Goal: Task Accomplishment & Management: Manage account settings

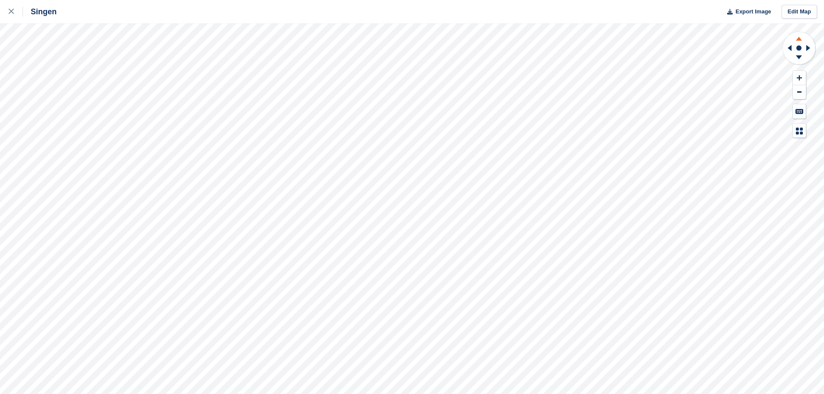
click at [407, 42] on icon at bounding box center [798, 37] width 22 height 11
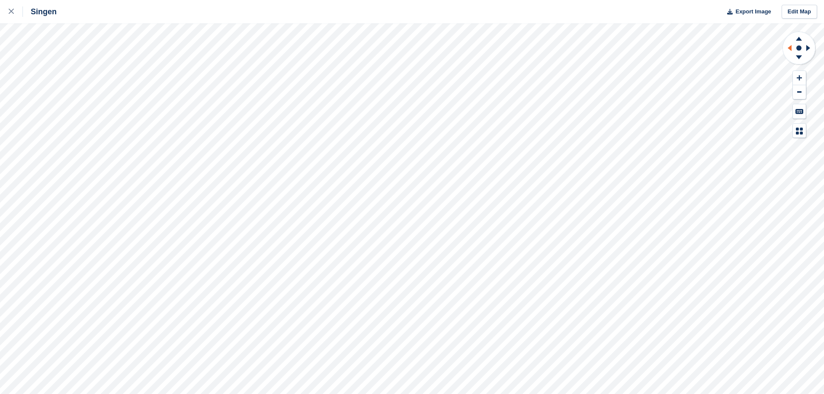
click at [407, 47] on icon at bounding box center [789, 48] width 4 height 6
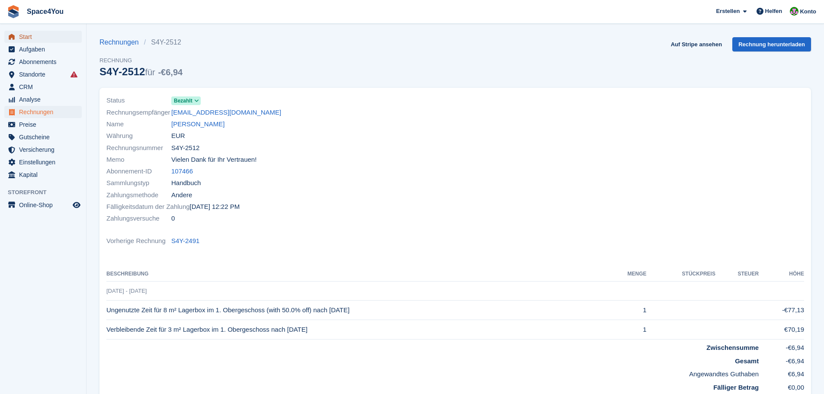
click at [23, 38] on span "Start" at bounding box center [45, 37] width 52 height 12
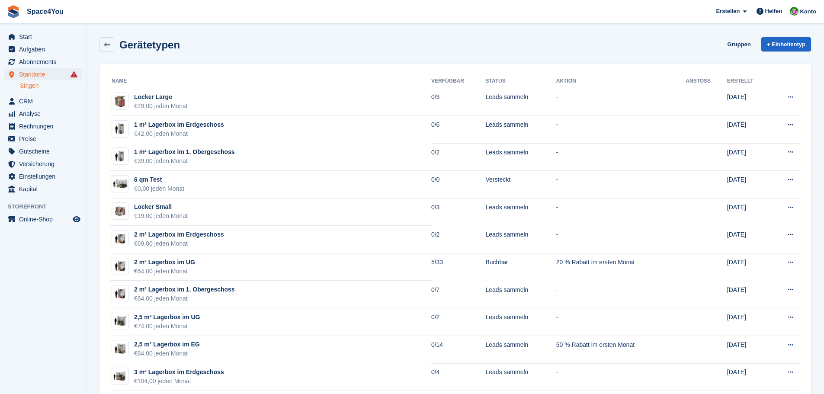
click at [224, 40] on div "Gerätetypen Gruppen + Einheitentyp" at bounding box center [454, 44] width 711 height 15
click at [198, 49] on div "Gerätetypen Gruppen + Einheitentyp" at bounding box center [454, 44] width 711 height 15
click at [260, 42] on div "Gerätetypen Gruppen + Einheitentyp" at bounding box center [454, 44] width 711 height 15
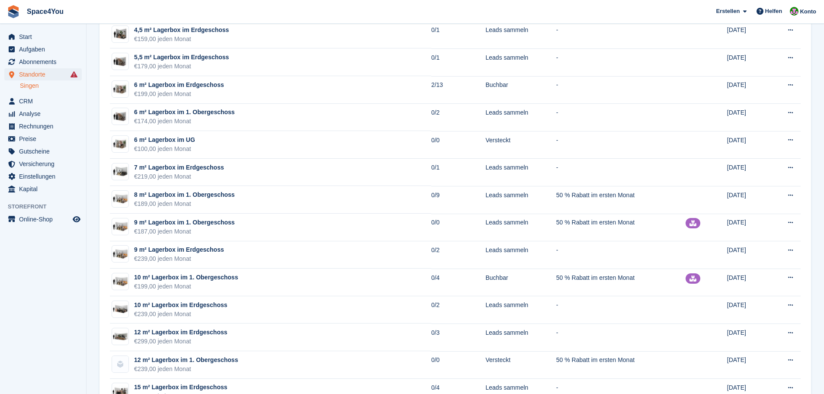
scroll to position [605, 0]
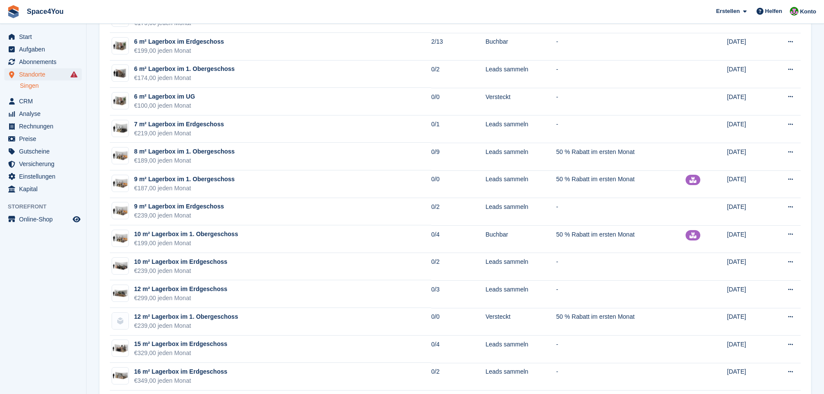
click at [65, 267] on aside "Start Aufgaben Abonnements Abonnements Abonnements Preiserhöhungen NEU Preiserh…" at bounding box center [43, 199] width 86 height 351
click at [38, 330] on aside "Start Aufgaben Abonnements Abonnements Abonnements Preiserhöhungen NEU Preiserh…" at bounding box center [43, 199] width 86 height 351
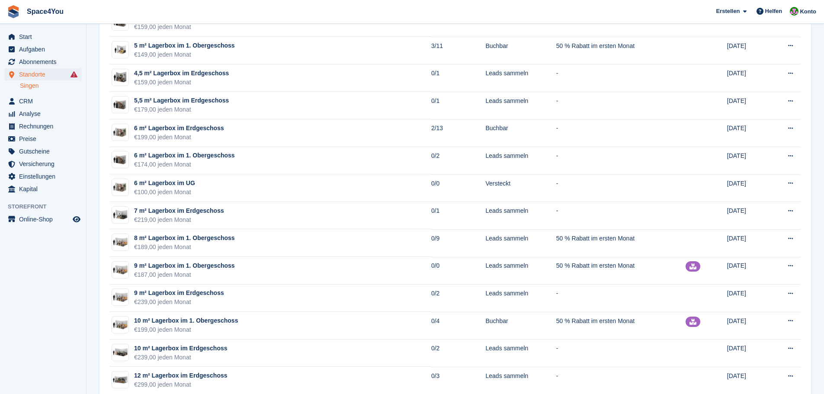
scroll to position [503, 0]
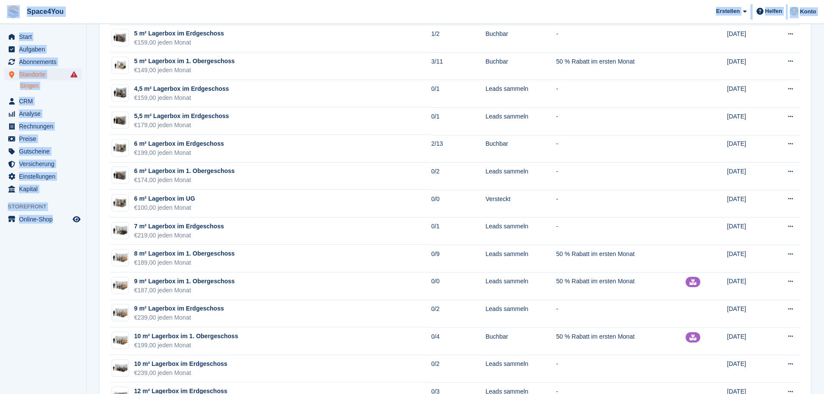
drag, startPoint x: 80, startPoint y: 232, endPoint x: 1, endPoint y: 3, distance: 242.5
click at [1, 3] on div "Space4You Erstellen Abonnement Rechnung Kontakt Deal Rabatt Seite Helfen Chat-S…" at bounding box center [412, 183] width 824 height 1373
click at [90, 13] on span "Space4You Erstellen Abonnement Rechnung Kontakt Deal Rabatt Seite Helfen Chat-S…" at bounding box center [412, 11] width 824 height 23
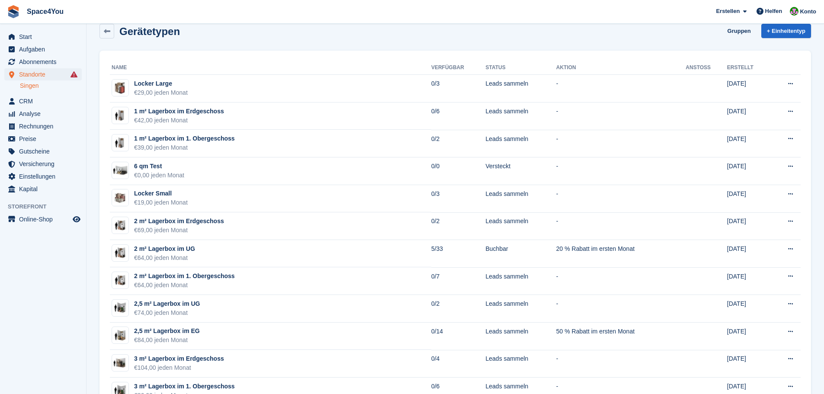
scroll to position [0, 0]
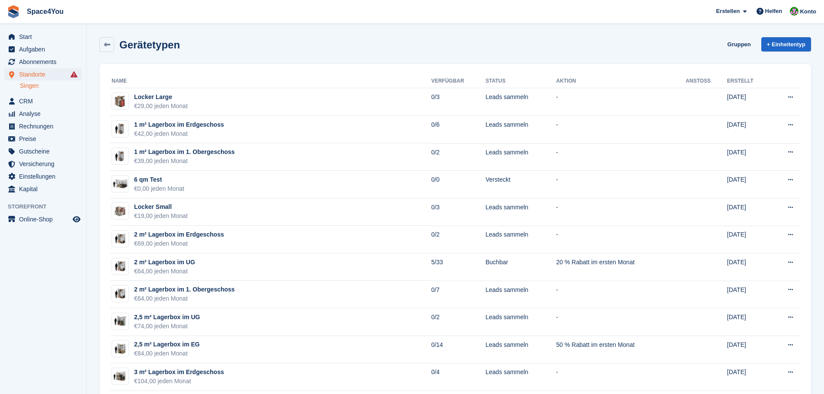
click at [208, 53] on div "Gerätetypen Gruppen + Einheitentyp" at bounding box center [455, 46] width 720 height 27
click at [207, 52] on div "Gerätetypen Gruppen + Einheitentyp" at bounding box center [455, 46] width 720 height 27
click at [207, 53] on div "Gerätetypen Gruppen + Einheitentyp" at bounding box center [455, 46] width 720 height 27
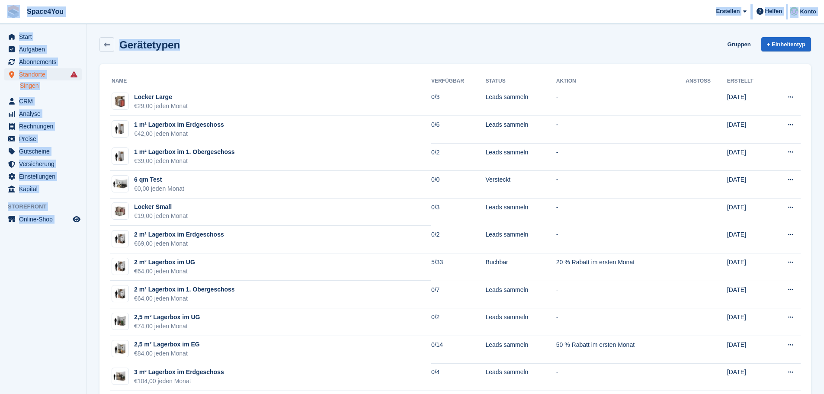
drag, startPoint x: 203, startPoint y: 59, endPoint x: 3, endPoint y: 19, distance: 203.9
click at [164, 16] on span "Space4You Erstellen Abonnement Rechnung Kontakt Deal Rabatt Seite Helfen Chat-S…" at bounding box center [412, 11] width 824 height 23
drag, startPoint x: 182, startPoint y: 48, endPoint x: 4, endPoint y: 13, distance: 181.6
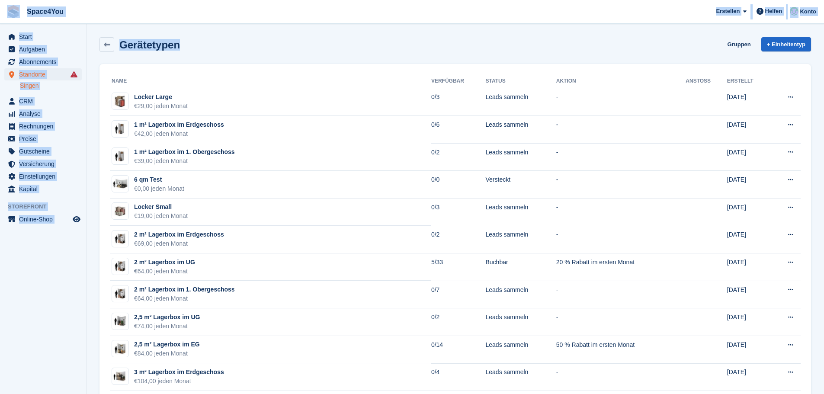
click at [113, 9] on span "Space4You Erstellen Abonnement Rechnung Kontakt Deal Rabatt Seite Helfen Chat-S…" at bounding box center [412, 11] width 824 height 23
drag, startPoint x: 179, startPoint y: 47, endPoint x: 4, endPoint y: 11, distance: 178.3
click at [93, 11] on span "Space4You Erstellen Abonnement Rechnung Kontakt Deal Rabatt Seite Helfen Chat-S…" at bounding box center [412, 11] width 824 height 23
drag, startPoint x: 78, startPoint y: 226, endPoint x: 0, endPoint y: 14, distance: 225.7
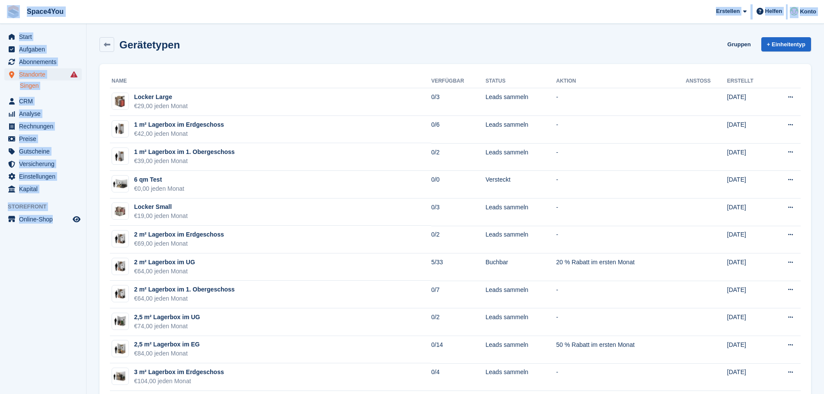
click at [145, 7] on span "Space4You Erstellen Abonnement Rechnung Kontakt Deal Rabatt Seite Helfen Chat-S…" at bounding box center [412, 11] width 824 height 23
drag, startPoint x: 178, startPoint y: 48, endPoint x: 2, endPoint y: 14, distance: 178.7
click at [129, 16] on span "Space4You Erstellen Abonnement Rechnung Kontakt Deal Rabatt Seite Helfen Chat-S…" at bounding box center [412, 11] width 824 height 23
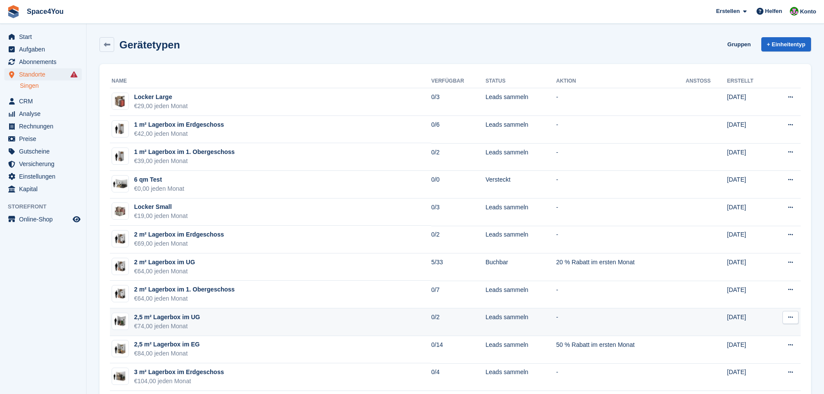
click at [298, 330] on td "2,5 m² Lagerbox im UG €74,00 jeden Monat" at bounding box center [270, 322] width 321 height 28
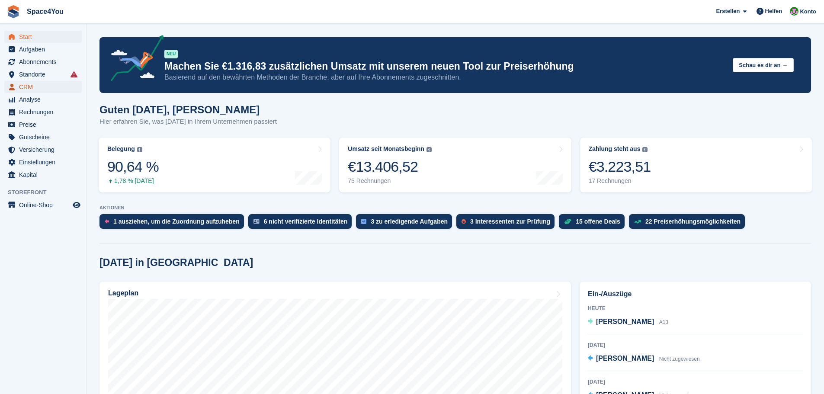
click at [40, 91] on span "CRM" at bounding box center [45, 87] width 52 height 12
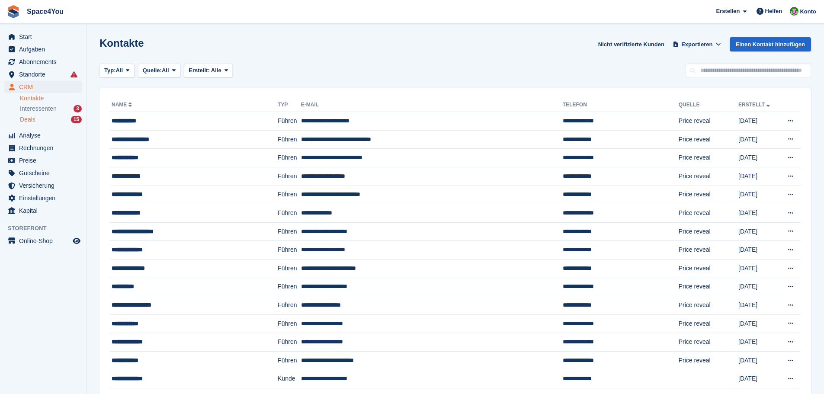
click at [41, 116] on div "Deals 15" at bounding box center [51, 119] width 62 height 8
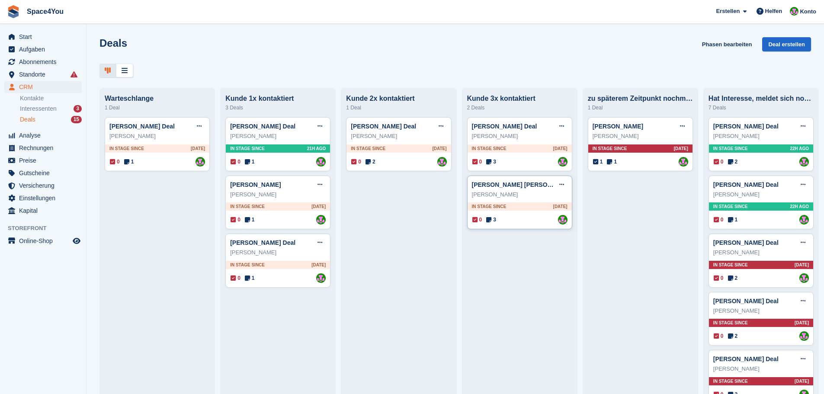
click at [537, 195] on div "Matthias Werkmeister" at bounding box center [520, 194] width 96 height 9
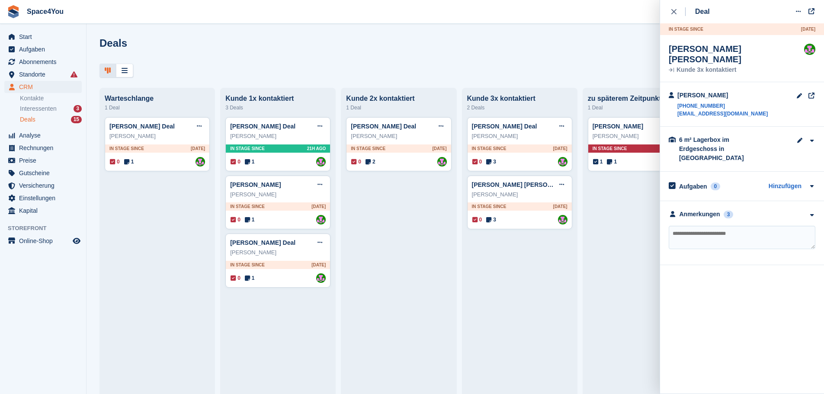
click at [740, 226] on textarea at bounding box center [742, 237] width 147 height 23
type textarea "**********"
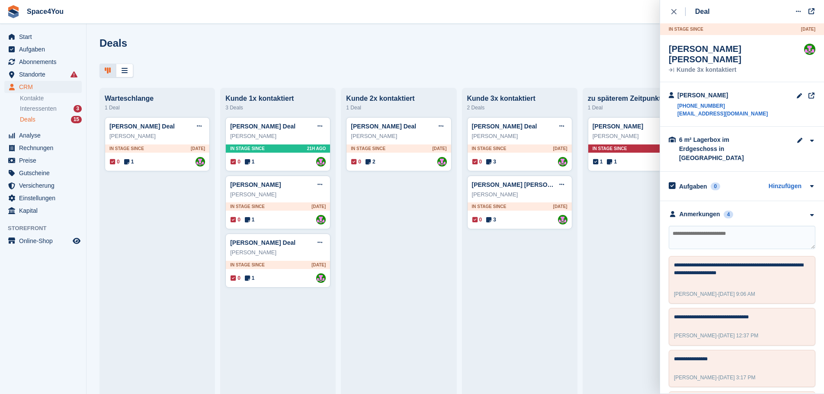
click at [591, 25] on div "Deals Phasen bearbeiten Deal erstellen Warteschlange 1 Deal Heidi Heckel Deal D…" at bounding box center [454, 197] width 737 height 394
click at [669, 11] on button "close" at bounding box center [678, 11] width 19 height 23
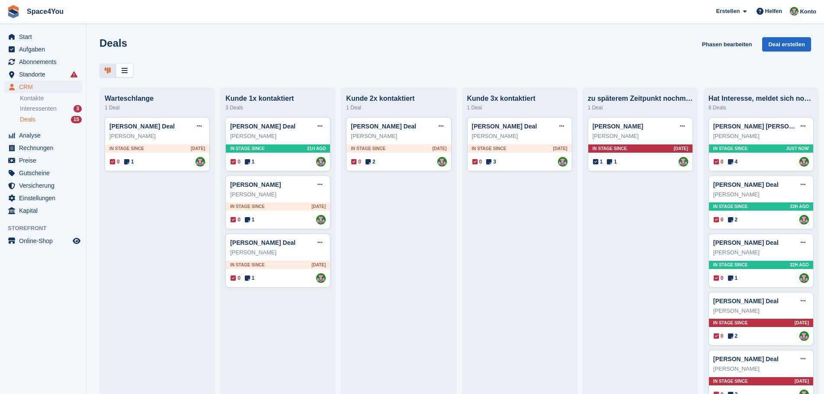
click at [589, 48] on div "Deals Phasen bearbeiten Deal erstellen" at bounding box center [454, 49] width 711 height 25
click at [559, 127] on icon at bounding box center [561, 126] width 5 height 6
click at [515, 194] on p "Deal löschen" at bounding box center [527, 199] width 75 height 11
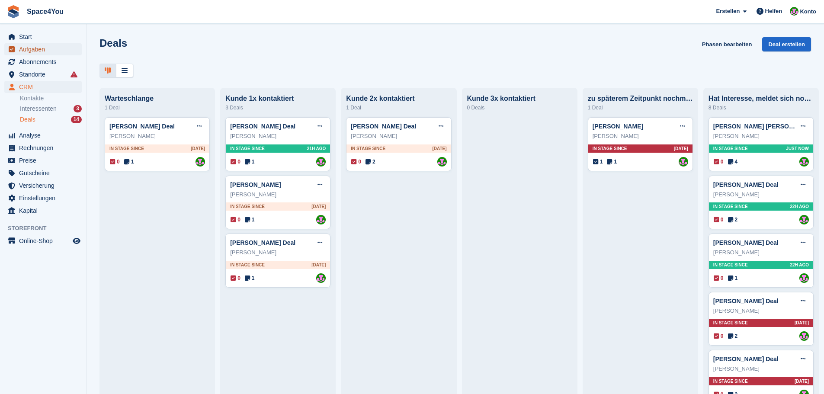
click at [52, 54] on span "Aufgaben" at bounding box center [45, 49] width 52 height 12
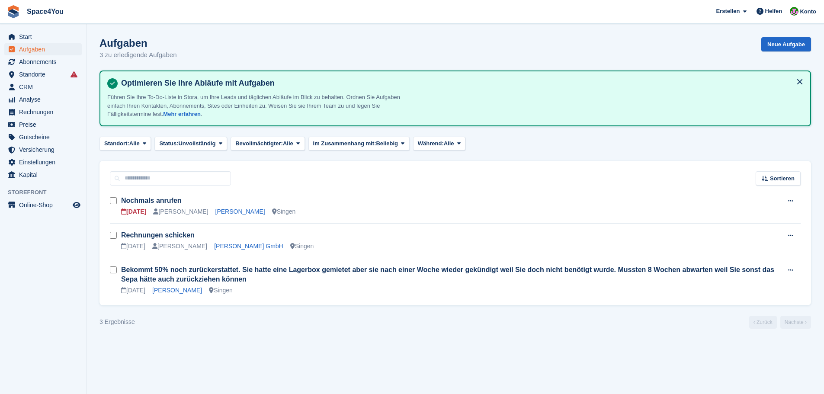
click at [228, 362] on section "Aufgaben 3 zu erledigende Aufgaben Neue Aufgabe Optimieren Sie Ihre Abläufe mit…" at bounding box center [454, 197] width 737 height 394
click at [144, 329] on section "Aufgaben 3 zu erledigende Aufgaben Neue Aufgabe Optimieren Sie Ihre Abläufe mit…" at bounding box center [454, 197] width 737 height 394
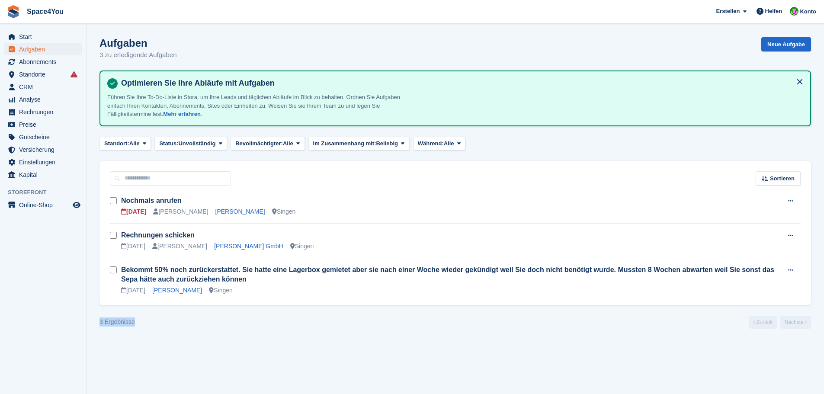
drag, startPoint x: 141, startPoint y: 325, endPoint x: 93, endPoint y: 326, distance: 48.9
click at [93, 326] on section "Aufgaben 3 zu erledigende Aufgaben Neue Aufgabe Optimieren Sie Ihre Abläufe mit…" at bounding box center [454, 197] width 737 height 394
click at [256, 51] on div "Aufgaben 3 zu erledigende Aufgaben Neue Aufgabe" at bounding box center [454, 53] width 711 height 33
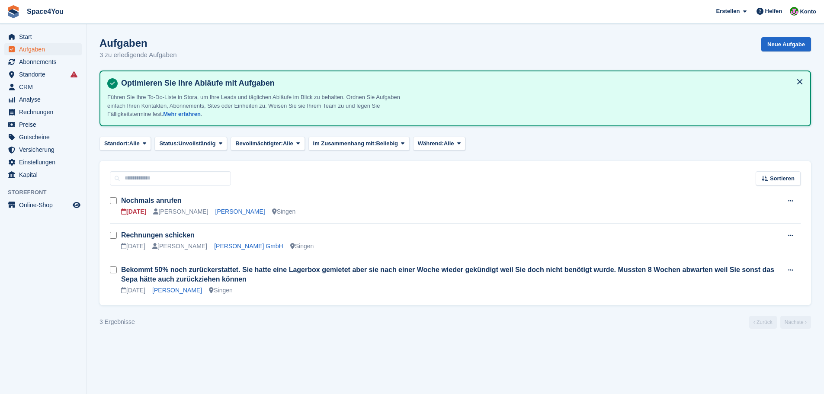
click at [192, 59] on div "Aufgaben 3 zu erledigende Aufgaben Neue Aufgabe" at bounding box center [454, 53] width 711 height 33
drag, startPoint x: 95, startPoint y: 44, endPoint x: 194, endPoint y: 61, distance: 101.0
click at [194, 61] on section "Aufgaben 3 zu erledigende Aufgaben Neue Aufgabe Optimieren Sie Ihre Abläufe mit…" at bounding box center [454, 197] width 737 height 394
click at [195, 59] on div "Aufgaben 3 zu erledigende Aufgaben Neue Aufgabe" at bounding box center [454, 53] width 711 height 33
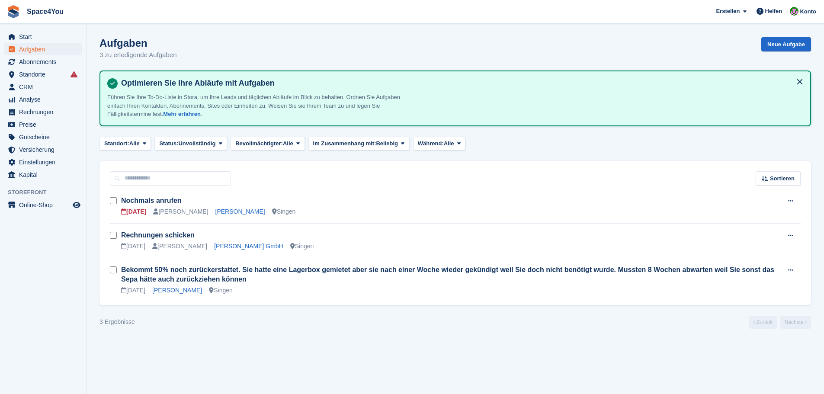
drag, startPoint x: 183, startPoint y: 58, endPoint x: 12, endPoint y: 20, distance: 175.8
click at [12, 20] on div "Space4You Erstellen Abonnement Rechnung Kontakt Deal Rabatt Seite Helfen Chat-S…" at bounding box center [412, 197] width 824 height 394
click at [193, 32] on section "Aufgaben 3 zu erledigende Aufgaben Neue Aufgabe Optimieren Sie Ihre Abläufe mit…" at bounding box center [454, 197] width 737 height 394
drag, startPoint x: 119, startPoint y: 329, endPoint x: 100, endPoint y: 324, distance: 19.6
click at [100, 324] on div "3 Ergebnisse ‹ Zurück Nächste ›" at bounding box center [454, 322] width 711 height 13
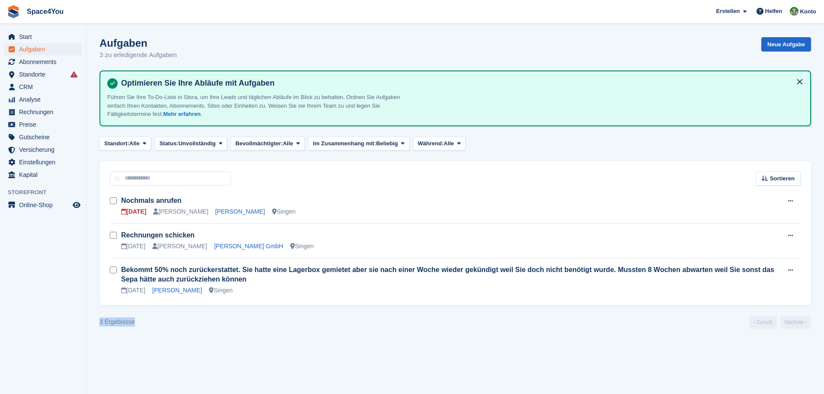
click at [100, 324] on div "3 Ergebnisse" at bounding box center [116, 321] width 35 height 9
drag, startPoint x: 100, startPoint y: 324, endPoint x: 149, endPoint y: 322, distance: 48.9
click at [149, 322] on div "3 Ergebnisse ‹ Zurück Nächste ›" at bounding box center [454, 322] width 711 height 13
click at [797, 81] on button at bounding box center [800, 82] width 14 height 14
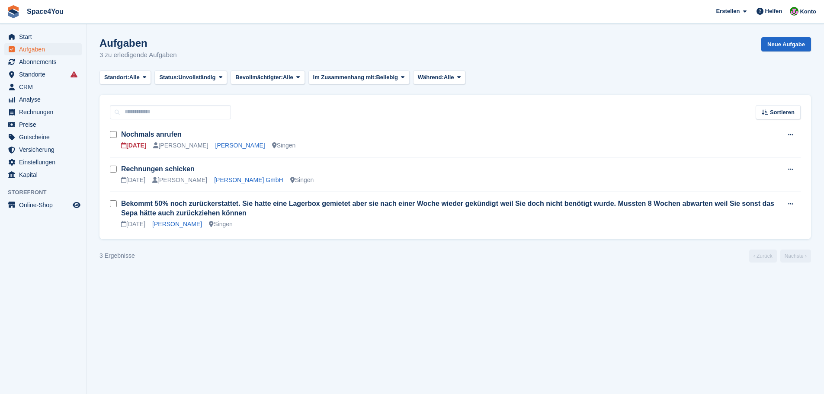
click at [340, 292] on section "Aufgaben 3 zu erledigende Aufgaben Neue Aufgabe Standort: Alle Alle Singen Kein…" at bounding box center [454, 197] width 737 height 394
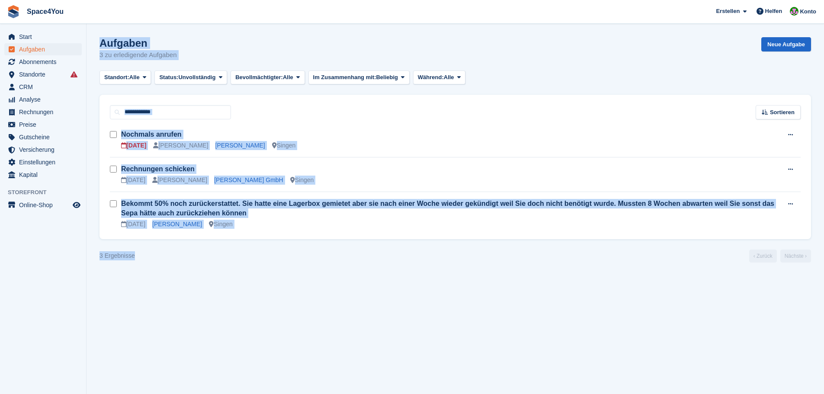
drag, startPoint x: 147, startPoint y: 254, endPoint x: 83, endPoint y: 258, distance: 64.1
click at [83, 258] on div "Start Aufgaben Abonnements Abonnements Abonnements Preiserhöhungen NEU Preiserh…" at bounding box center [412, 197] width 824 height 394
click at [176, 259] on div "3 Ergebnisse ‹ Zurück Nächste ›" at bounding box center [454, 256] width 711 height 13
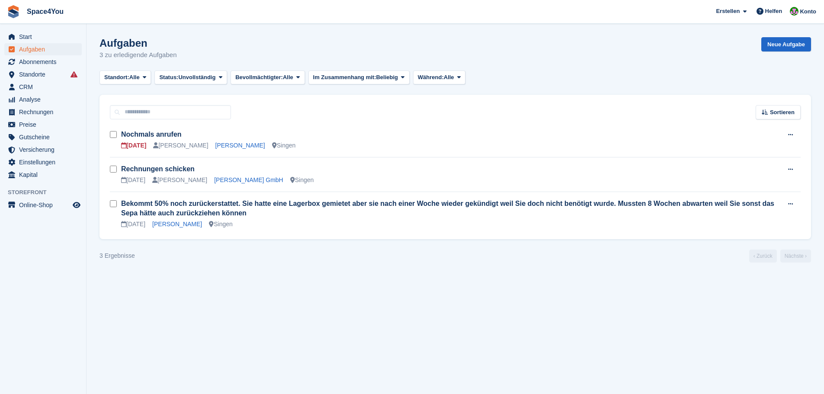
drag, startPoint x: 131, startPoint y: 258, endPoint x: 99, endPoint y: 259, distance: 31.6
click at [111, 260] on div "3 Ergebnisse" at bounding box center [116, 255] width 35 height 9
click at [99, 259] on div "3 Ergebnisse" at bounding box center [116, 255] width 35 height 9
drag, startPoint x: 99, startPoint y: 259, endPoint x: 149, endPoint y: 262, distance: 49.8
click at [149, 262] on div "3 Ergebnisse ‹ Zurück Nächste ›" at bounding box center [454, 256] width 711 height 13
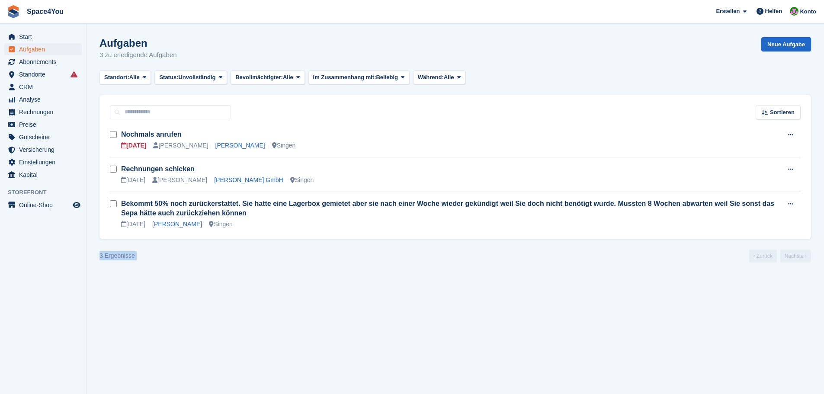
click at [149, 262] on div "3 Ergebnisse ‹ Zurück Nächste ›" at bounding box center [454, 256] width 711 height 13
drag, startPoint x: 143, startPoint y: 257, endPoint x: 89, endPoint y: 254, distance: 54.1
click at [89, 254] on section "Aufgaben 3 zu erledigende Aufgaben Neue Aufgabe Standort: Alle Alle Singen Kein…" at bounding box center [454, 197] width 737 height 394
drag, startPoint x: 89, startPoint y: 254, endPoint x: 135, endPoint y: 256, distance: 46.8
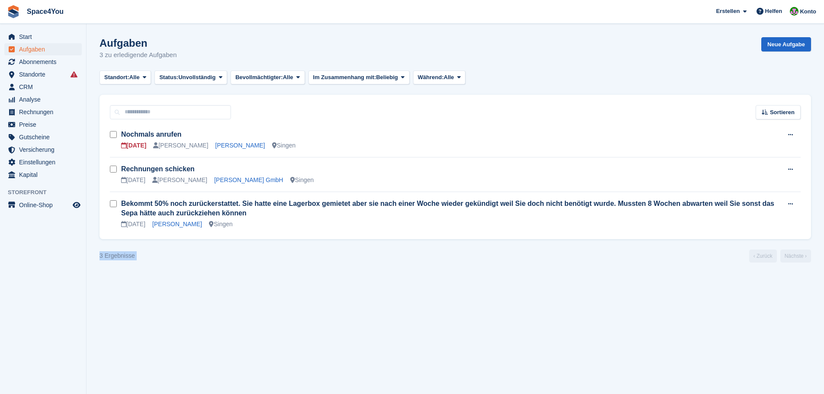
click at [135, 256] on section "Aufgaben 3 zu erledigende Aufgaben Neue Aufgabe Standort: Alle Alle Singen Kein…" at bounding box center [454, 197] width 737 height 394
click at [135, 256] on div "3 Ergebnisse ‹ Zurück Nächste ›" at bounding box center [454, 256] width 711 height 13
drag, startPoint x: 194, startPoint y: 58, endPoint x: 0, endPoint y: 13, distance: 198.7
click at [0, 13] on div "Space4You Erstellen Abonnement Rechnung Kontakt Deal Rabatt Seite Helfen Chat-S…" at bounding box center [412, 197] width 824 height 394
click at [163, 37] on section "Aufgaben 3 zu erledigende Aufgaben Neue Aufgabe Standort: Alle Alle Singen Kein…" at bounding box center [454, 197] width 737 height 394
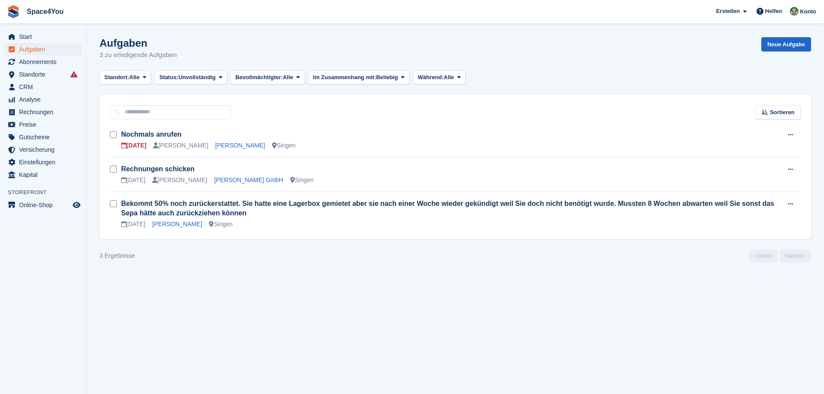
drag, startPoint x: 185, startPoint y: 56, endPoint x: 89, endPoint y: 36, distance: 97.6
click at [89, 36] on section "Aufgaben 3 zu erledigende Aufgaben Neue Aufgabe Standort: Alle Alle Singen Kein…" at bounding box center [454, 197] width 737 height 394
click at [161, 52] on p "3 zu erledigende Aufgaben" at bounding box center [137, 55] width 77 height 10
drag, startPoint x: 178, startPoint y: 55, endPoint x: 3, endPoint y: 11, distance: 180.5
click at [3, 11] on div "Space4You Erstellen Abonnement Rechnung Kontakt Deal Rabatt Seite Helfen Chat-S…" at bounding box center [412, 197] width 824 height 394
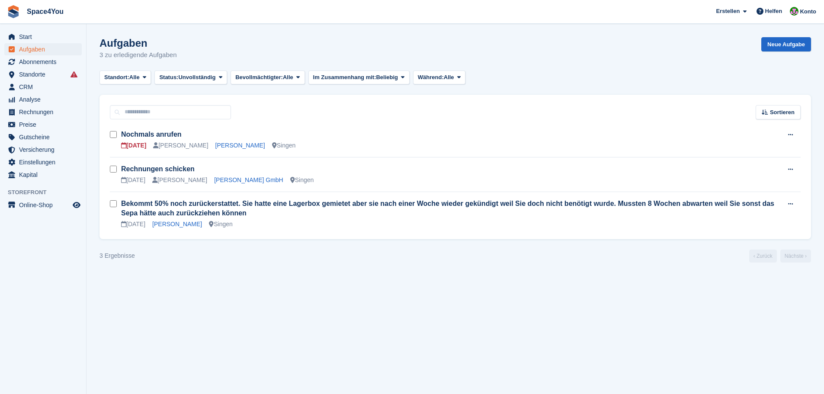
click at [209, 35] on section "Aufgaben 3 zu erledigende Aufgaben Neue Aufgabe Standort: Alle Alle Singen Kein…" at bounding box center [454, 197] width 737 height 394
drag, startPoint x: 176, startPoint y: 57, endPoint x: 6, endPoint y: 13, distance: 175.4
click at [6, 13] on div "Space4You Erstellen Abonnement Rechnung Kontakt Deal Rabatt Seite Helfen Chat-S…" at bounding box center [412, 197] width 824 height 394
click at [150, 48] on h1 "Aufgaben" at bounding box center [137, 43] width 77 height 12
drag, startPoint x: 175, startPoint y: 54, endPoint x: 3, endPoint y: 12, distance: 176.7
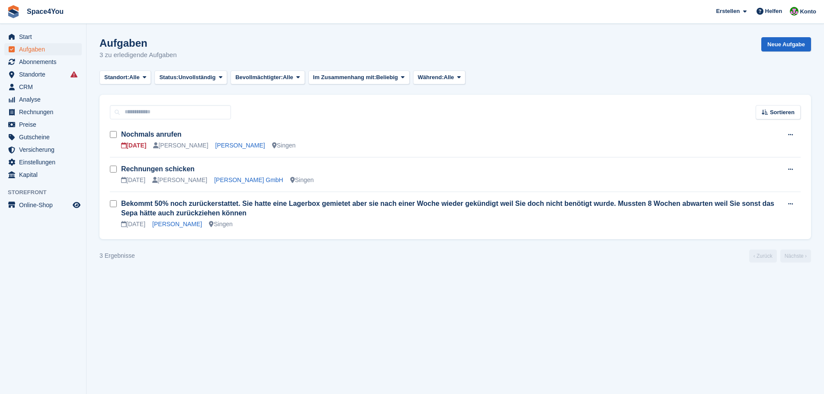
click at [3, 12] on div "Space4You Erstellen Abonnement Rechnung Kontakt Deal Rabatt Seite Helfen Chat-S…" at bounding box center [412, 197] width 824 height 394
click at [171, 42] on h1 "Aufgaben" at bounding box center [137, 43] width 77 height 12
click at [166, 279] on section "Aufgaben 3 zu erledigende Aufgaben Neue Aufgabe Standort: Alle Alle Singen Kein…" at bounding box center [454, 197] width 737 height 394
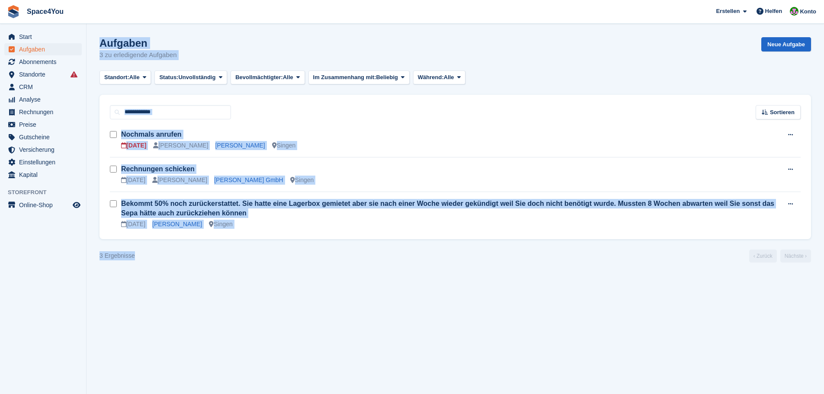
drag, startPoint x: 131, startPoint y: 260, endPoint x: 77, endPoint y: 256, distance: 54.6
click at [77, 256] on div "Start Aufgaben Abonnements Abonnements Abonnements Preiserhöhungen NEU Preiserh…" at bounding box center [412, 197] width 824 height 394
click at [77, 256] on aside "Start Aufgaben Abonnements Abonnements Abonnements Preiserhöhungen NEU Preiserh…" at bounding box center [43, 199] width 86 height 351
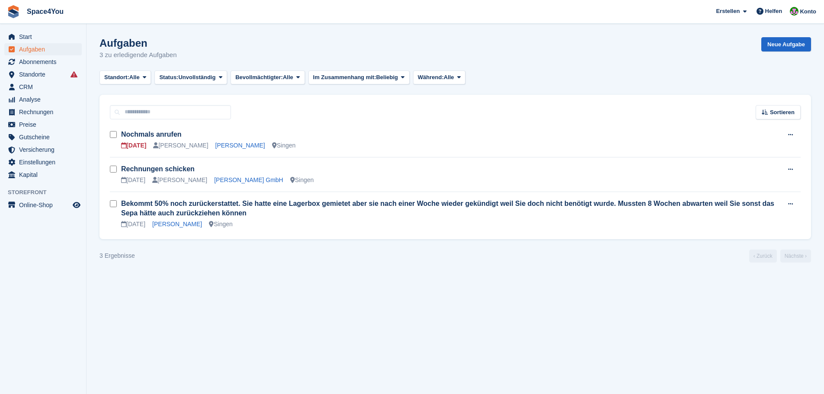
click at [175, 56] on p "3 zu erledigende Aufgaben" at bounding box center [137, 55] width 77 height 10
click at [174, 56] on p "3 zu erledigende Aufgaben" at bounding box center [137, 55] width 77 height 10
click at [173, 56] on p "3 zu erledigende Aufgaben" at bounding box center [137, 55] width 77 height 10
drag, startPoint x: 181, startPoint y: 54, endPoint x: 6, endPoint y: 9, distance: 181.3
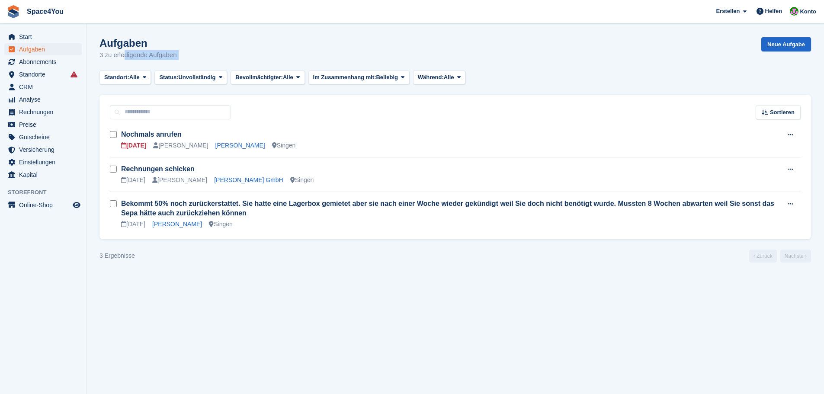
click at [6, 9] on div "Space4You Erstellen Abonnement Rechnung Kontakt Deal Rabatt Seite Helfen Chat-S…" at bounding box center [412, 197] width 824 height 394
click at [150, 35] on section "Aufgaben 3 zu erledigende Aufgaben Neue Aufgabe Standort: Alle Alle Singen Kein…" at bounding box center [454, 197] width 737 height 394
drag, startPoint x: 176, startPoint y: 56, endPoint x: 0, endPoint y: 10, distance: 181.3
click at [0, 10] on div "Space4You Erstellen Abonnement Rechnung Kontakt Deal Rabatt Seite Helfen Chat-S…" at bounding box center [412, 197] width 824 height 394
click at [192, 56] on div "Aufgaben 3 zu erledigende Aufgaben Neue Aufgabe" at bounding box center [454, 53] width 711 height 33
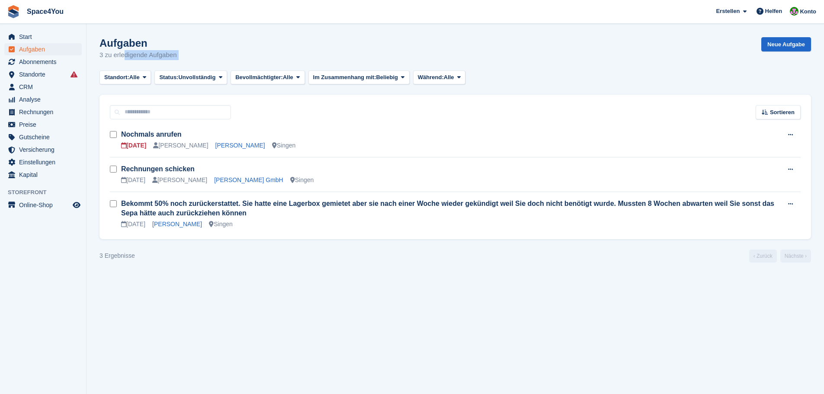
drag, startPoint x: 165, startPoint y: 57, endPoint x: 7, endPoint y: 10, distance: 164.6
click at [7, 10] on div "Space4You Erstellen Abonnement Rechnung Kontakt Deal Rabatt Seite Helfen Chat-S…" at bounding box center [412, 197] width 824 height 394
click at [230, 52] on div "Aufgaben 3 zu erledigende Aufgaben Neue Aufgabe" at bounding box center [454, 53] width 711 height 33
drag, startPoint x: 230, startPoint y: 52, endPoint x: 0, endPoint y: 6, distance: 234.6
click at [0, 6] on div "Space4You Erstellen Abonnement Rechnung Kontakt Deal Rabatt Seite Helfen Chat-S…" at bounding box center [412, 197] width 824 height 394
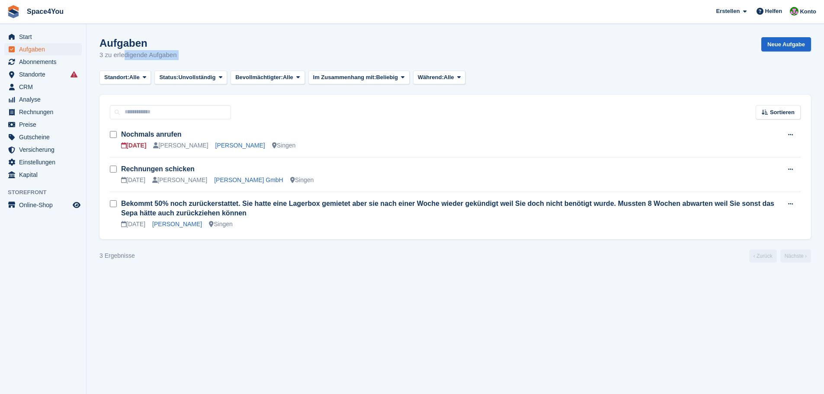
click at [176, 43] on h1 "Aufgaben" at bounding box center [137, 43] width 77 height 12
drag, startPoint x: 181, startPoint y: 54, endPoint x: 24, endPoint y: 20, distance: 160.6
click at [24, 20] on div "Space4You Erstellen Abonnement Rechnung Kontakt Deal Rabatt Seite Helfen Chat-S…" at bounding box center [412, 197] width 824 height 394
click at [115, 15] on span "Space4You Erstellen Abonnement Rechnung Kontakt Deal Rabatt Seite Helfen Chat-S…" at bounding box center [412, 11] width 824 height 23
click at [136, 50] on div "Aufgaben 3 zu erledigende Aufgaben" at bounding box center [137, 48] width 77 height 23
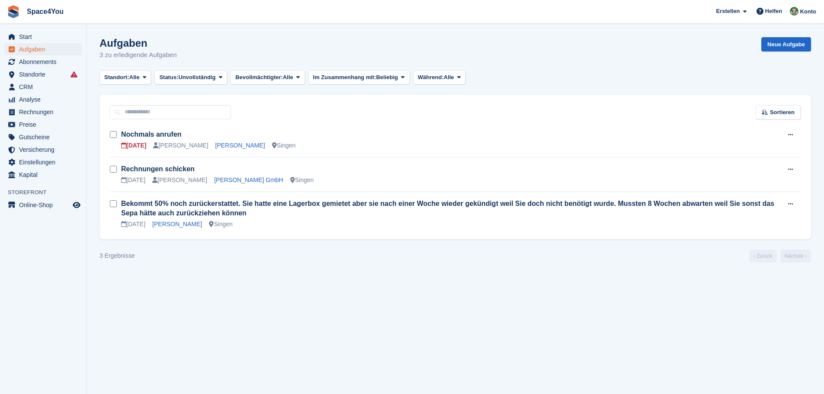
click at [136, 50] on div "Aufgaben 3 zu erledigende Aufgaben" at bounding box center [137, 48] width 77 height 23
click at [42, 32] on span "Start" at bounding box center [45, 37] width 52 height 12
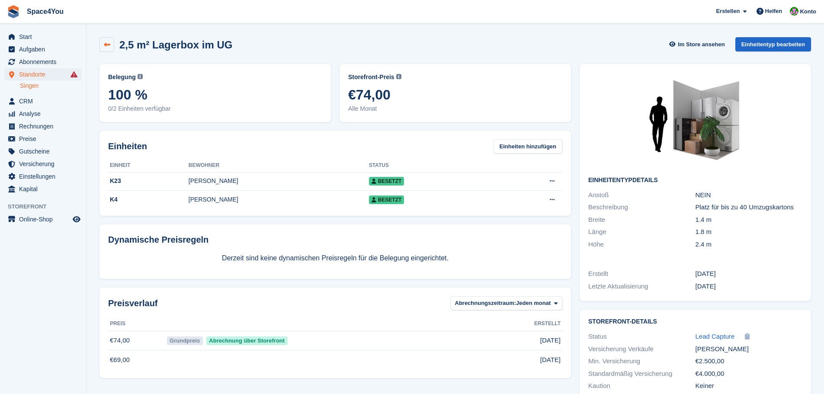
click at [109, 47] on icon at bounding box center [107, 45] width 6 height 6
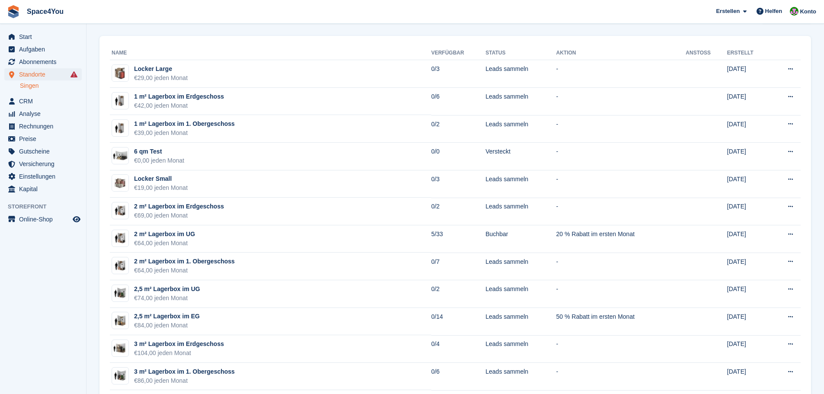
scroll to position [43, 0]
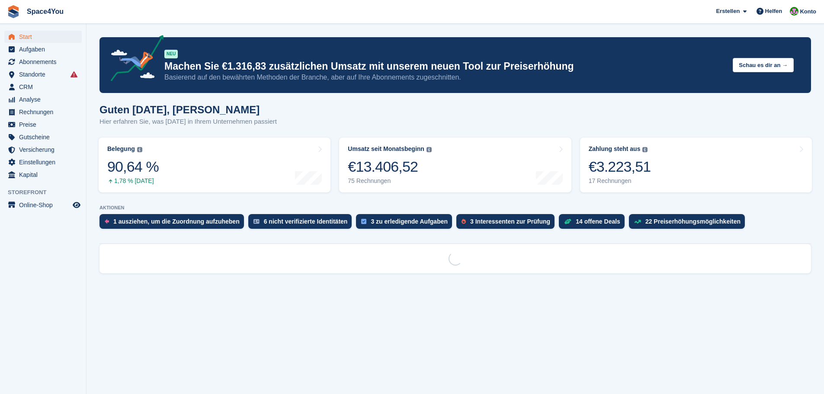
click at [649, 168] on link "Zahlung steht aus Der gesamte ausstehende Saldo aller offenen Rechnungen. €3.22…" at bounding box center [696, 165] width 232 height 55
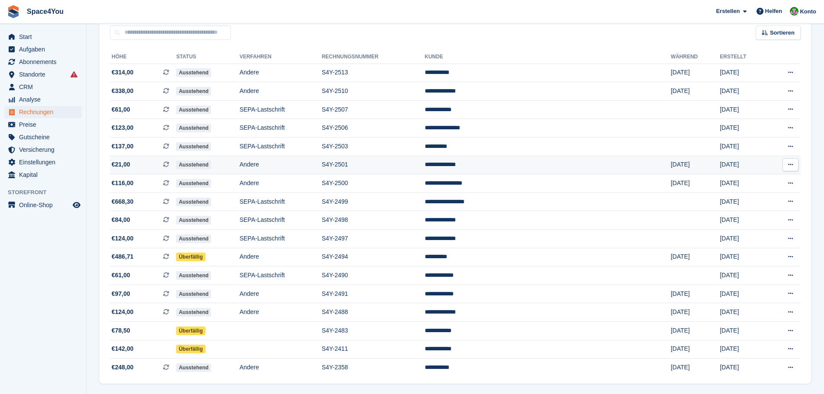
scroll to position [86, 0]
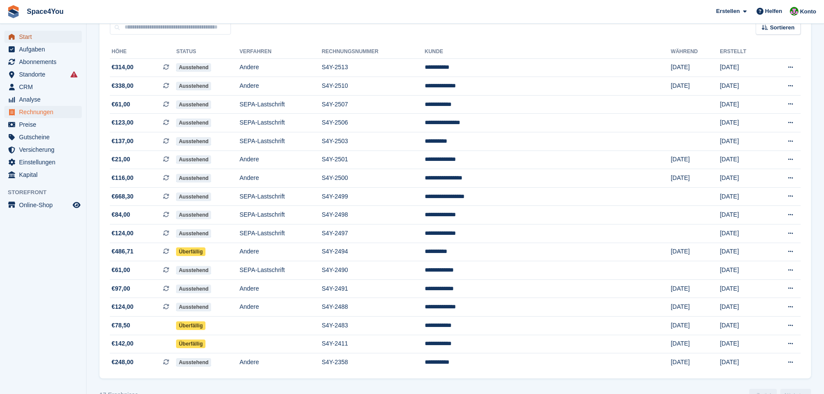
click at [58, 32] on span "Start" at bounding box center [45, 37] width 52 height 12
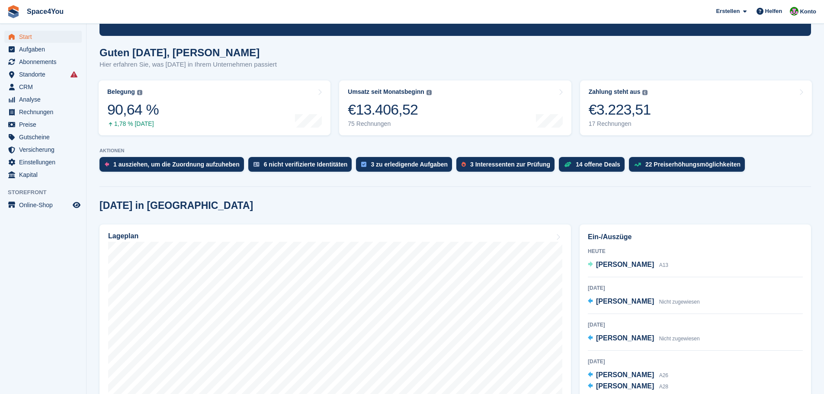
scroll to position [43, 0]
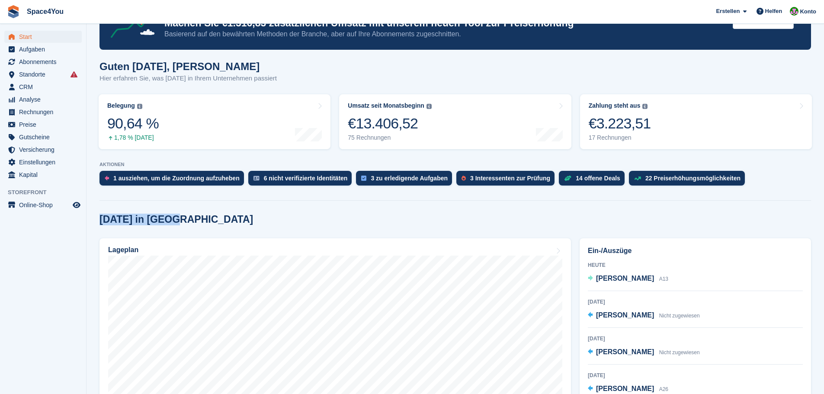
drag, startPoint x: 185, startPoint y: 224, endPoint x: 93, endPoint y: 218, distance: 92.3
click at [225, 108] on link "Belegung Flächenprozentsatz aller aktuell belegten Einheiten. Beinhaltet Einhei…" at bounding box center [215, 121] width 232 height 55
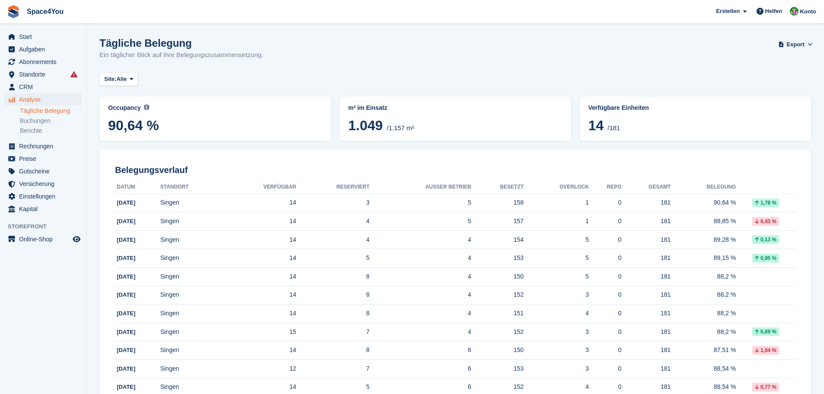
drag, startPoint x: 348, startPoint y: 126, endPoint x: 386, endPoint y: 131, distance: 38.8
click at [386, 131] on div "m² im Einsatz 1.049 /1.157 m²" at bounding box center [455, 119] width 221 height 34
click at [32, 36] on span "Start" at bounding box center [45, 37] width 52 height 12
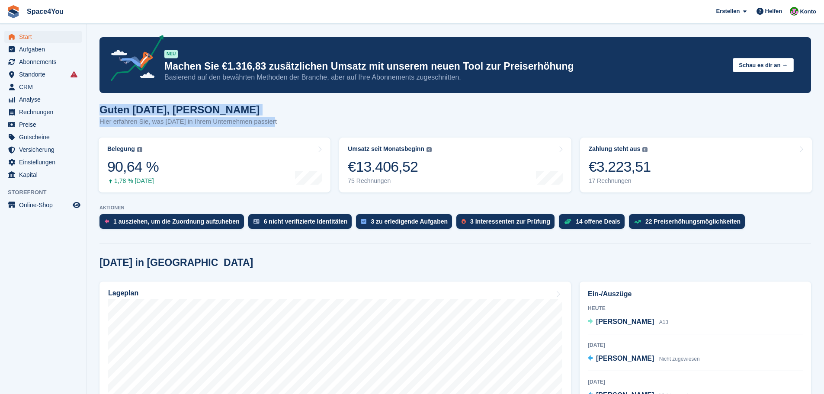
drag, startPoint x: 273, startPoint y: 126, endPoint x: 99, endPoint y: 99, distance: 175.5
click at [88, 9] on span "Space4You [GEOGRAPHIC_DATA] Abonnement Rechnung Kontakt Deal [GEOGRAPHIC_DATA] …" at bounding box center [412, 11] width 824 height 23
click at [88, 9] on span "Space4You Erstellen Abonnement Rechnung Kontakt Deal Rabatt Seite Helfen Chat-S…" at bounding box center [412, 11] width 824 height 23
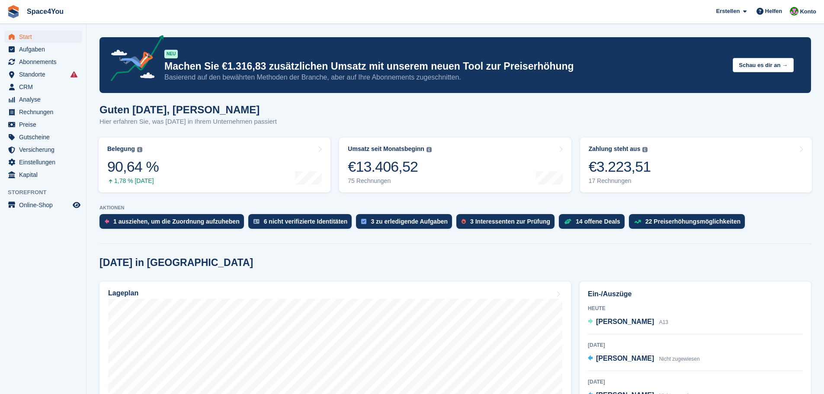
click at [88, 9] on span "Space4You Erstellen Abonnement Rechnung Kontakt Deal Rabatt Seite Helfen Chat-S…" at bounding box center [412, 11] width 824 height 23
click at [142, 16] on span "Space4You Erstellen Abonnement Rechnung Kontakt Deal Rabatt Seite Helfen Chat-S…" at bounding box center [412, 11] width 824 height 23
drag, startPoint x: 101, startPoint y: 109, endPoint x: 304, endPoint y: 120, distance: 203.5
click at [304, 120] on div "Guten Morgen, Luca-André Hier erfahren Sie, was heute in Ihrem Unternehmen pass…" at bounding box center [454, 120] width 711 height 33
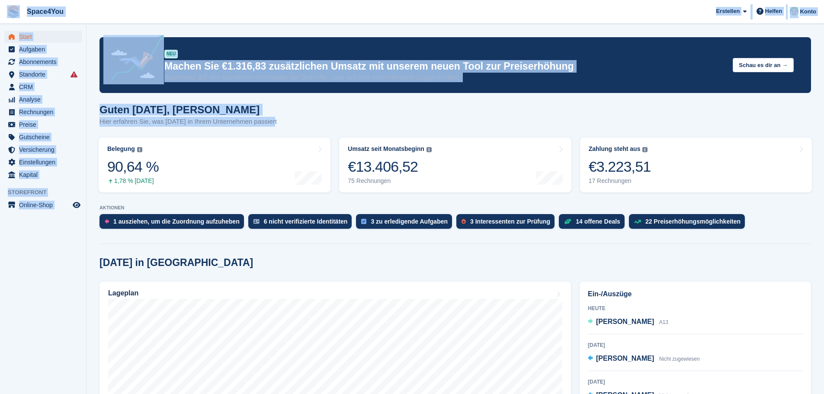
drag, startPoint x: 304, startPoint y: 120, endPoint x: 14, endPoint y: 2, distance: 313.6
click at [115, 6] on span "Space4You Erstellen Abonnement Rechnung Kontakt Deal Rabatt Seite Helfen Chat-S…" at bounding box center [412, 11] width 824 height 23
